Goal: Task Accomplishment & Management: Manage account settings

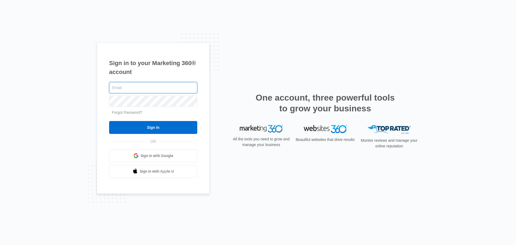
click at [165, 87] on input "text" at bounding box center [153, 87] width 88 height 11
type input "[EMAIL_ADDRESS][DOMAIN_NAME]"
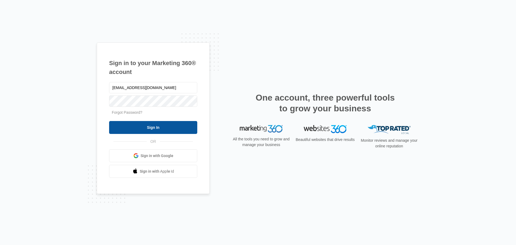
click at [156, 124] on input "Sign In" at bounding box center [153, 127] width 88 height 13
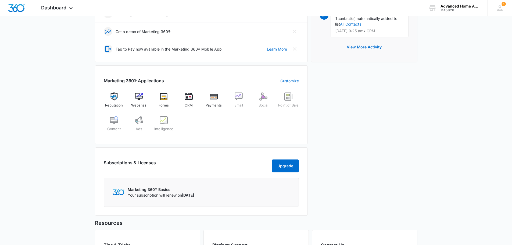
scroll to position [188, 0]
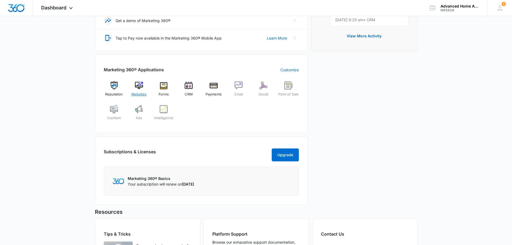
click at [139, 87] on img at bounding box center [139, 85] width 8 height 8
